Goal: Task Accomplishment & Management: Use online tool/utility

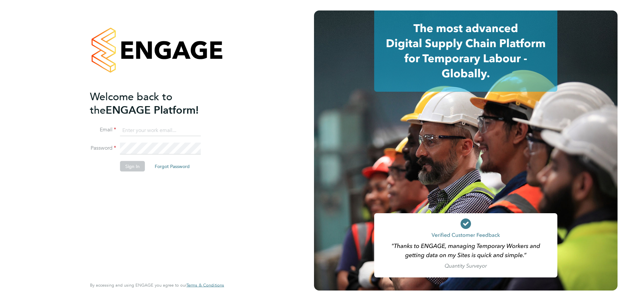
type input "suem@comsystems.co.uk"
click at [131, 165] on button "Sign In" at bounding box center [132, 166] width 25 height 10
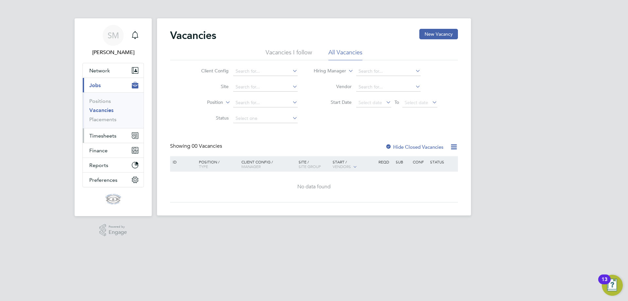
click at [108, 135] on span "Timesheets" at bounding box center [102, 135] width 27 height 6
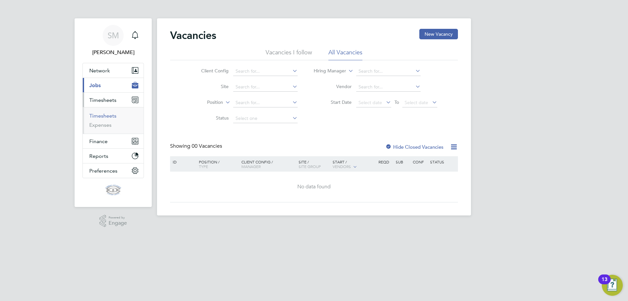
click at [108, 116] on link "Timesheets" at bounding box center [102, 115] width 27 height 6
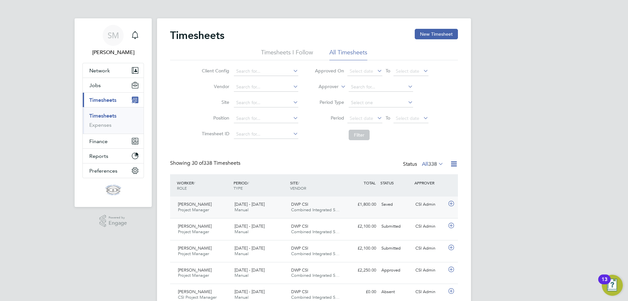
click at [387, 209] on div "Saved" at bounding box center [396, 204] width 34 height 11
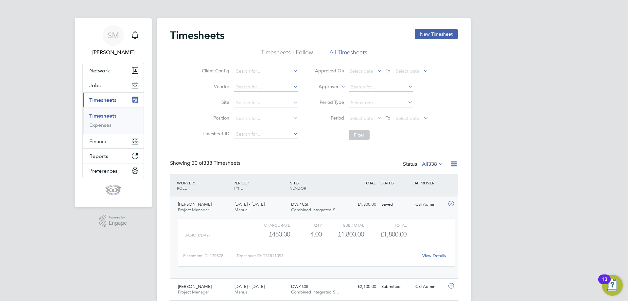
click at [442, 254] on link "View Details" at bounding box center [434, 255] width 24 height 6
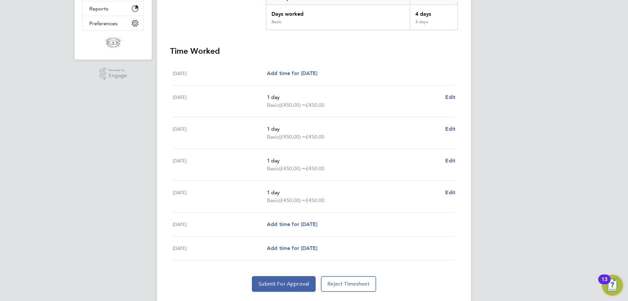
scroll to position [164, 0]
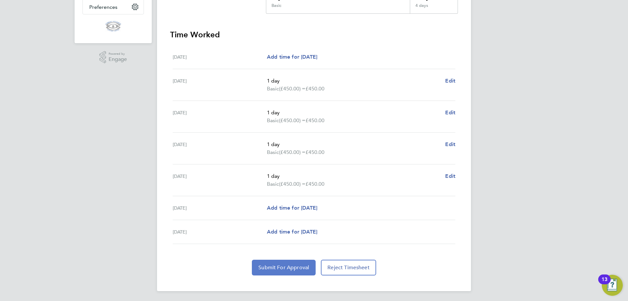
click at [284, 268] on span "Submit For Approval" at bounding box center [283, 267] width 51 height 7
